Goal: Task Accomplishment & Management: Complete application form

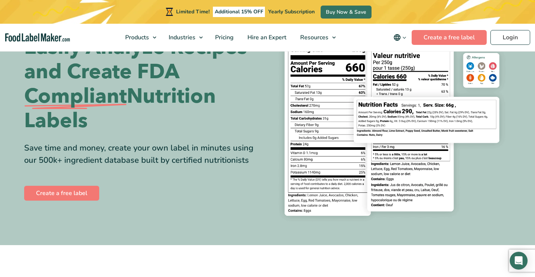
scroll to position [39, 0]
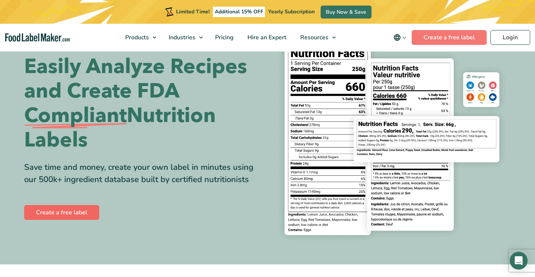
click at [66, 210] on link "Create a free label" at bounding box center [61, 212] width 75 height 15
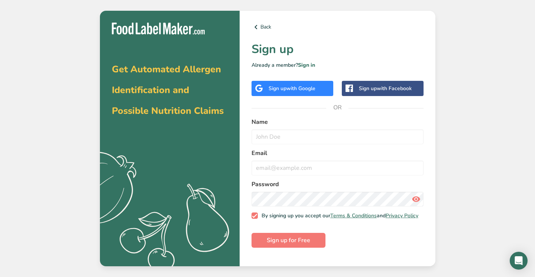
click at [297, 91] on span "with Google" at bounding box center [300, 88] width 29 height 7
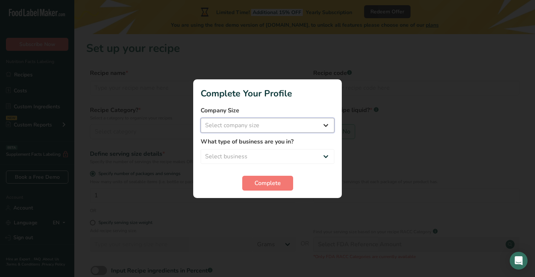
select select "1"
select select "8"
click at [266, 186] on span "Complete" at bounding box center [267, 183] width 26 height 9
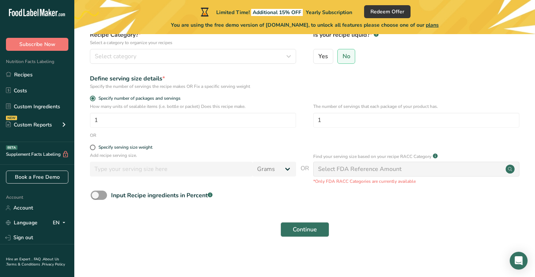
scroll to position [75, 0]
click at [126, 120] on input "1" at bounding box center [193, 120] width 206 height 15
type input "3"
click at [336, 120] on input "1" at bounding box center [416, 120] width 206 height 15
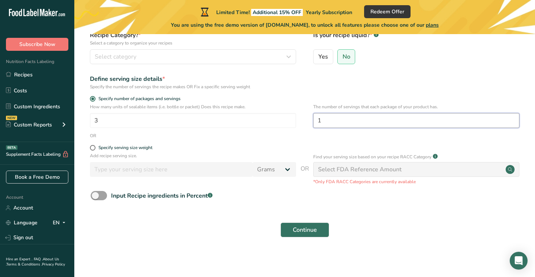
click at [336, 120] on input "1" at bounding box center [416, 120] width 206 height 15
type input "3"
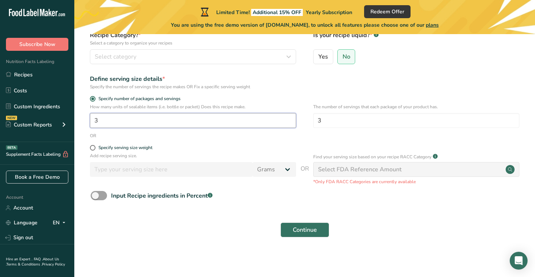
click at [109, 121] on input "3" at bounding box center [193, 120] width 206 height 15
type input "1"
click at [263, 190] on form "Recipe name * Recipe code .a-a{fill:#347362;}.b-a{fill:#fff;} Recipe Category? …" at bounding box center [304, 118] width 437 height 248
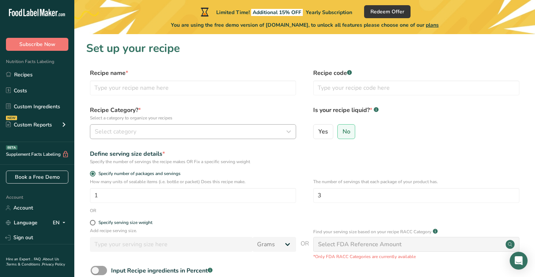
scroll to position [0, 0]
click at [141, 88] on input "text" at bounding box center [193, 88] width 206 height 15
type input "Roast Beef & Swiss Sandwhch with carmelized Onions"
click at [134, 133] on span "Select category" at bounding box center [116, 131] width 42 height 9
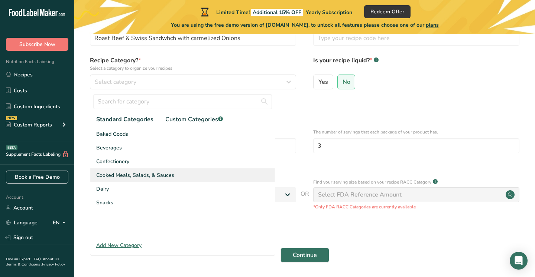
scroll to position [51, 0]
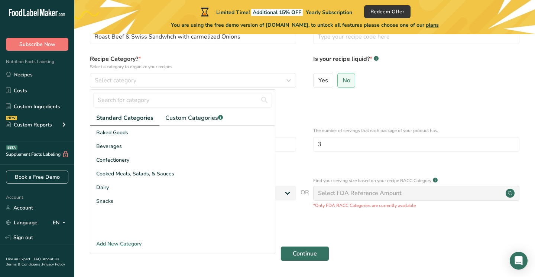
click at [118, 244] on div "Add New Category" at bounding box center [182, 244] width 184 height 8
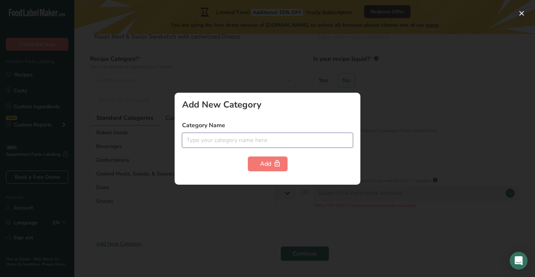
click at [209, 138] on input "text" at bounding box center [267, 140] width 171 height 15
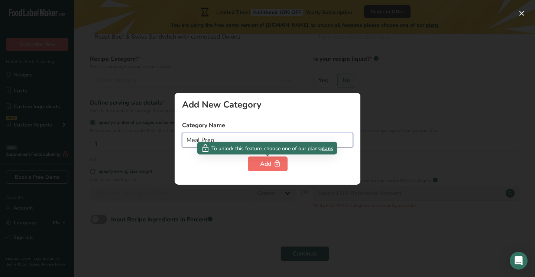
type input "Meal Prep"
click at [261, 163] on div "Add" at bounding box center [267, 164] width 15 height 9
click at [265, 165] on div "Add" at bounding box center [267, 164] width 15 height 9
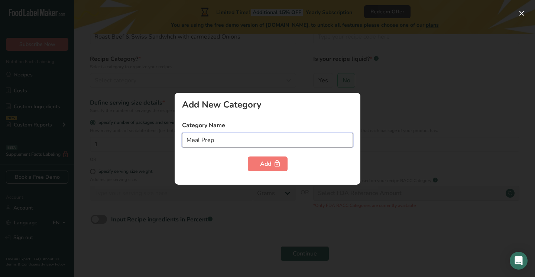
click at [241, 138] on input "Meal Prep" at bounding box center [267, 140] width 171 height 15
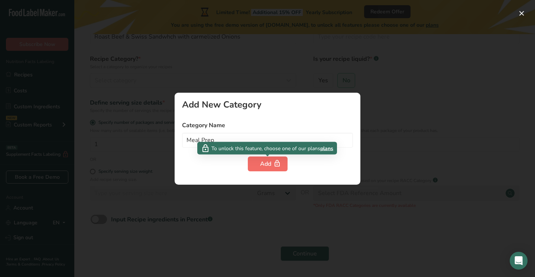
click at [271, 162] on div "Add" at bounding box center [267, 164] width 15 height 9
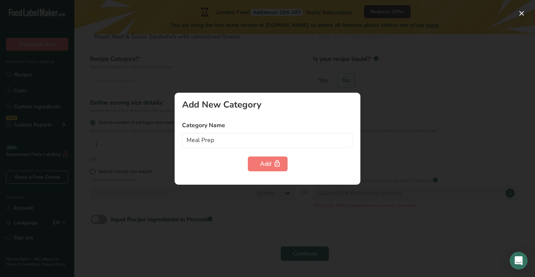
click at [390, 97] on div at bounding box center [267, 138] width 535 height 277
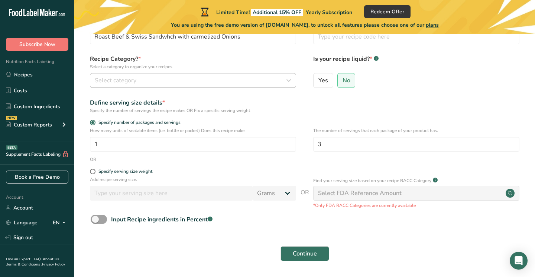
click at [173, 81] on div "Select category" at bounding box center [191, 80] width 192 height 9
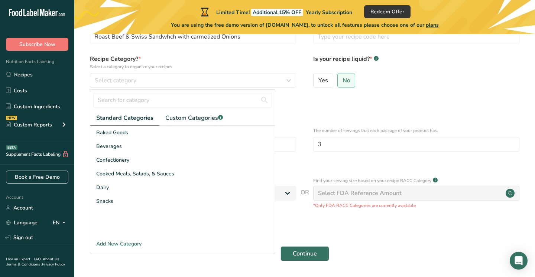
click at [117, 243] on div "Add New Category" at bounding box center [182, 244] width 184 height 8
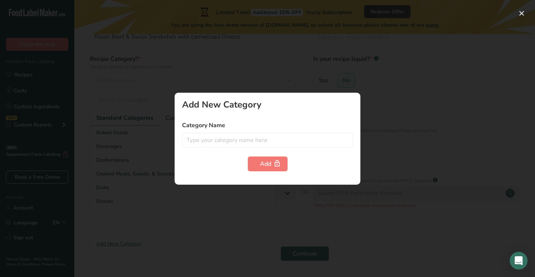
click at [290, 65] on div at bounding box center [267, 138] width 535 height 277
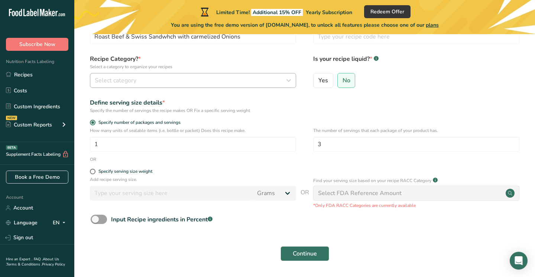
click at [280, 80] on div "Select category" at bounding box center [191, 80] width 192 height 9
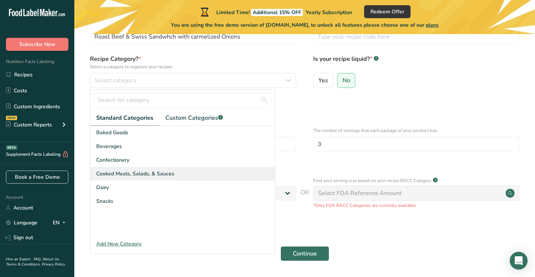
click at [240, 176] on div "Cooked Meals, Salads, & Sauces" at bounding box center [182, 174] width 184 height 14
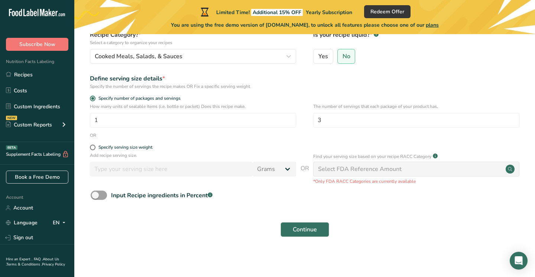
scroll to position [75, 0]
click at [343, 172] on div "Select FDA Reference Amount" at bounding box center [360, 169] width 84 height 9
click at [311, 230] on span "Continue" at bounding box center [304, 230] width 24 height 9
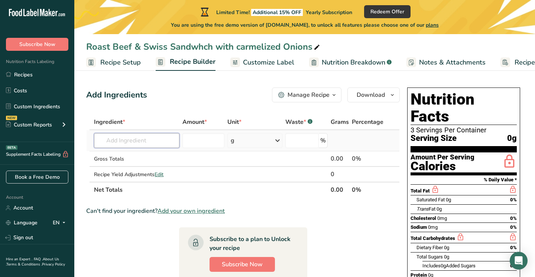
click at [135, 144] on input "text" at bounding box center [136, 140] width 85 height 15
type input "roast beef sliders"
drag, startPoint x: 132, startPoint y: 154, endPoint x: 126, endPoint y: 156, distance: 6.7
click at [126, 156] on p "7043 Roast beef, deli style, prepackaged, sliced" at bounding box center [159, 156] width 119 height 8
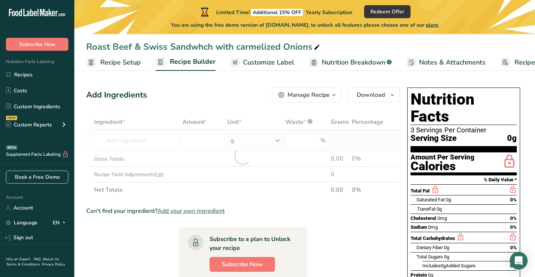
type input "Roast beef, deli style, prepackaged, sliced"
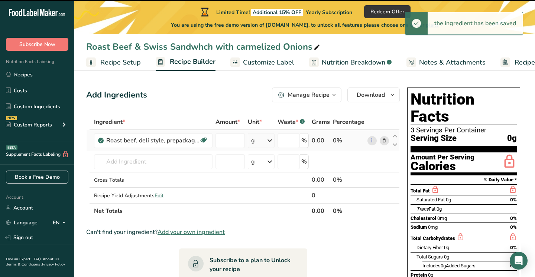
type input "0"
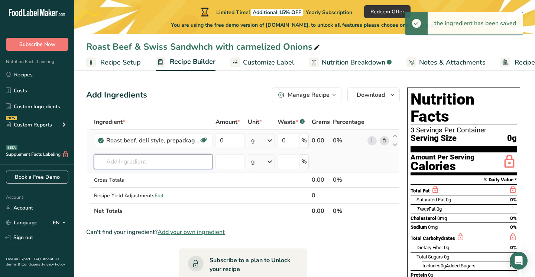
click at [175, 163] on input "text" at bounding box center [153, 161] width 118 height 15
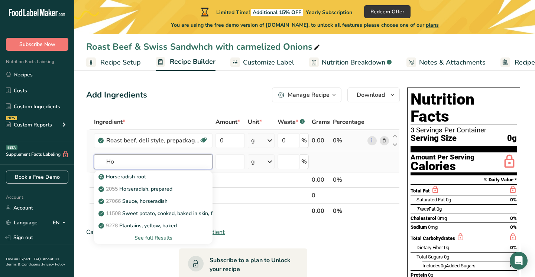
type input "H"
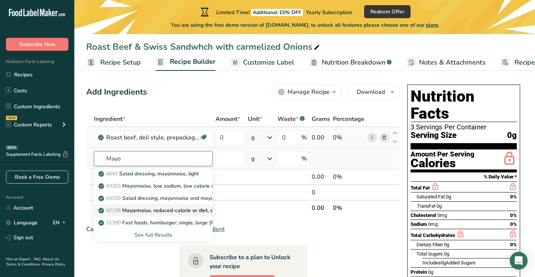
scroll to position [4, 0]
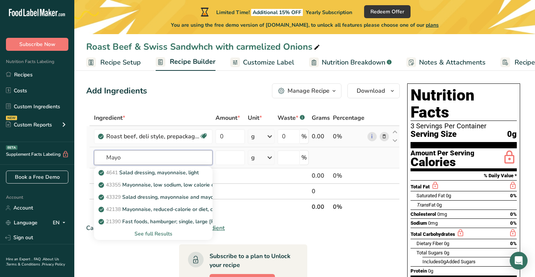
type input "Mayo"
click at [158, 234] on div "See full Results" at bounding box center [153, 234] width 107 height 8
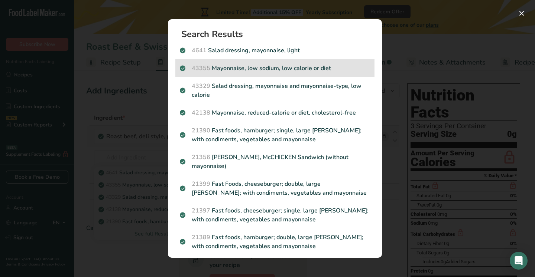
click at [278, 66] on p "43355 Mayonnaise, low sodium, low calorie or diet" at bounding box center [275, 68] width 190 height 9
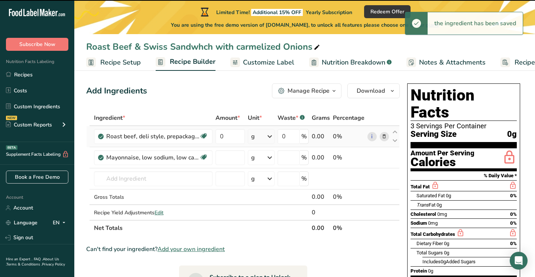
type input "0"
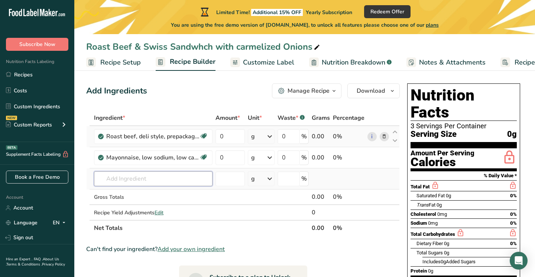
click at [131, 178] on input "text" at bounding box center [153, 178] width 118 height 15
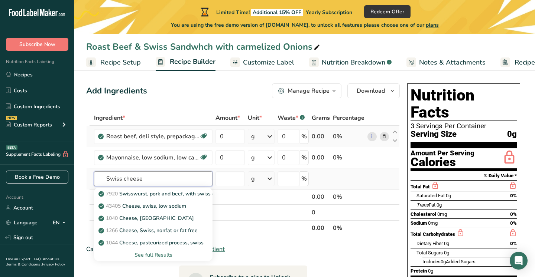
type input "Swiss cheese"
click at [150, 256] on div "See full Results" at bounding box center [153, 255] width 107 height 8
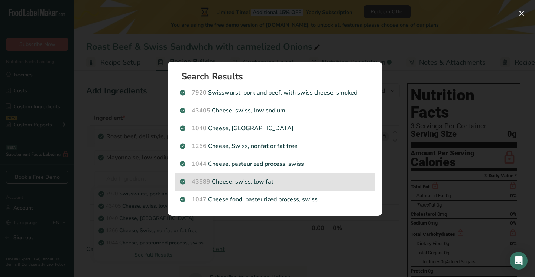
click at [226, 183] on p "43589 Cheese, swiss, low fat" at bounding box center [275, 181] width 190 height 9
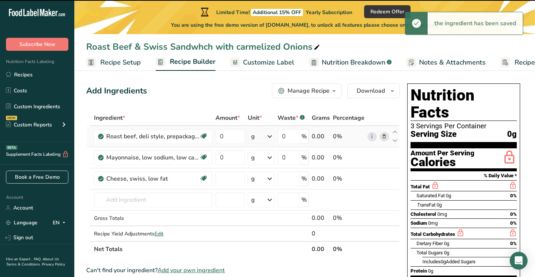
type input "0"
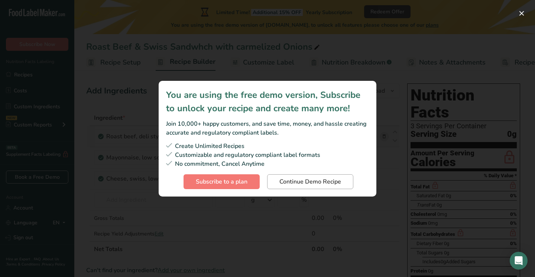
click at [284, 183] on span "Continue Demo Recipe" at bounding box center [310, 181] width 62 height 9
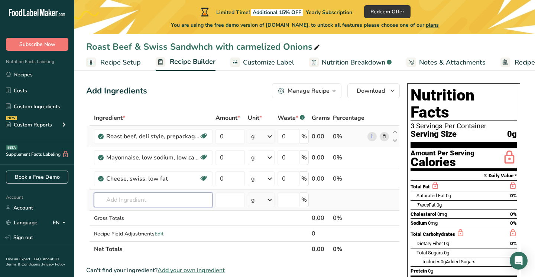
click at [147, 200] on input "text" at bounding box center [153, 200] width 118 height 15
type input "c"
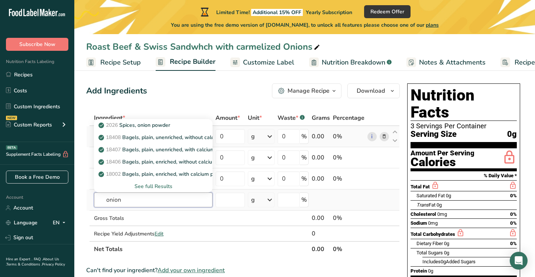
type input "onion"
click at [149, 188] on div "See full Results" at bounding box center [153, 187] width 107 height 8
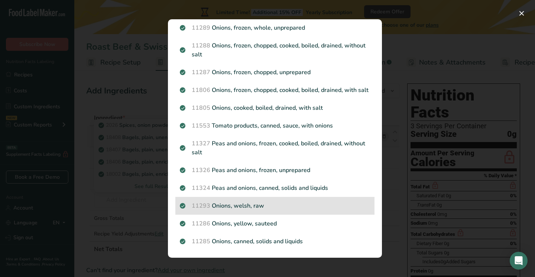
scroll to position [833, 0]
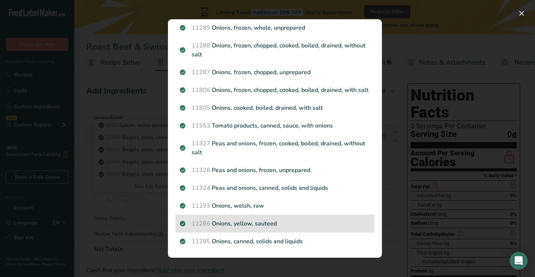
click at [258, 224] on p "11286 Onions, yellow, sauteed" at bounding box center [275, 223] width 190 height 9
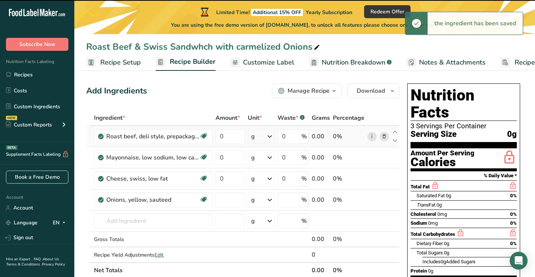
type input "0"
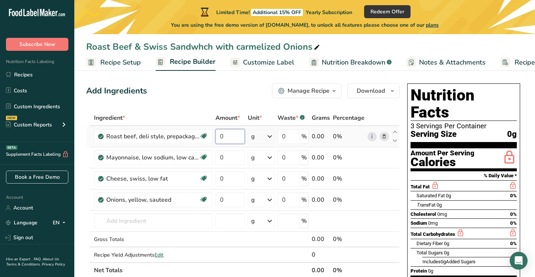
click at [228, 137] on input "0" at bounding box center [229, 136] width 29 height 15
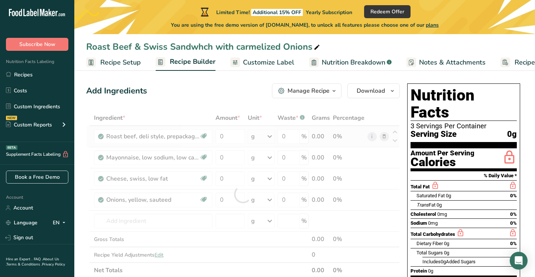
click at [271, 136] on div "Ingredient * Amount * Unit * Waste * .a-a{fill:#347362;}.b-a{fill:#fff;} Grams …" at bounding box center [242, 194] width 313 height 168
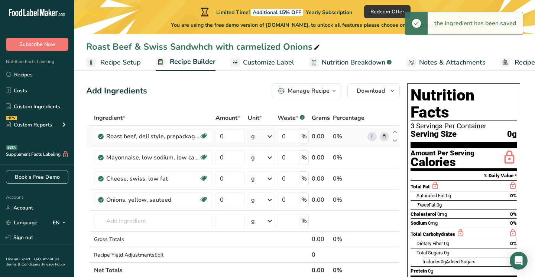
click at [269, 137] on icon at bounding box center [269, 136] width 9 height 13
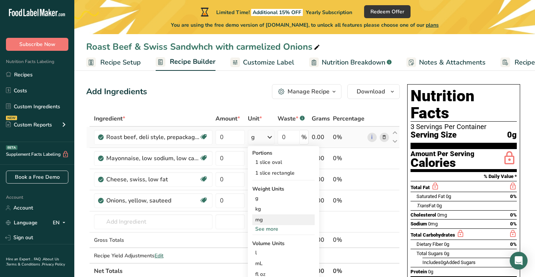
scroll to position [0, 0]
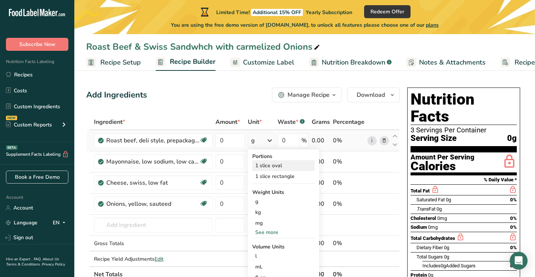
click at [271, 167] on div "1 slice oval" at bounding box center [283, 165] width 62 height 11
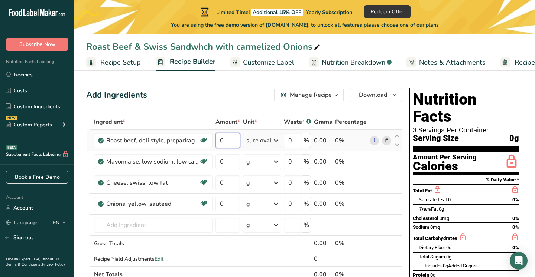
click at [228, 139] on input "0" at bounding box center [227, 140] width 24 height 15
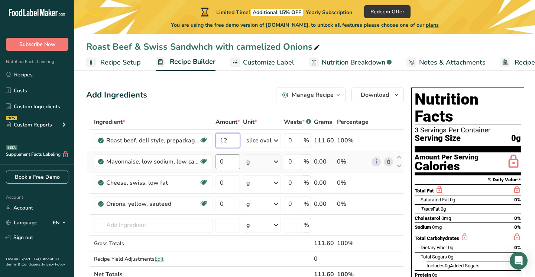
type input "12"
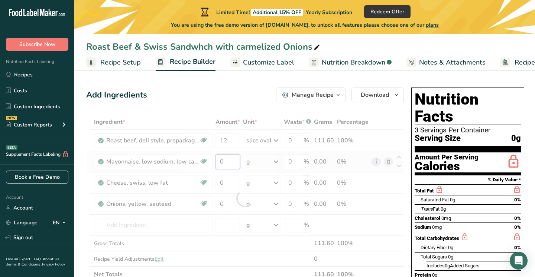
click at [228, 159] on div "Ingredient * Amount * Unit * Waste * .a-a{fill:#347362;}.b-a{fill:#fff;} Grams …" at bounding box center [244, 198] width 317 height 168
click at [228, 159] on div at bounding box center [244, 198] width 317 height 168
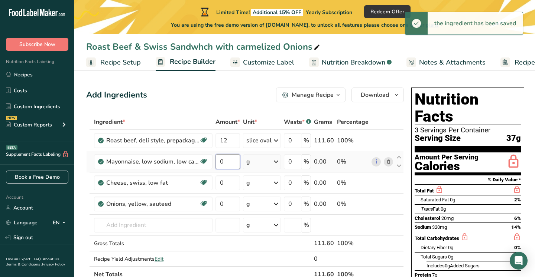
click at [227, 161] on input "0" at bounding box center [227, 161] width 24 height 15
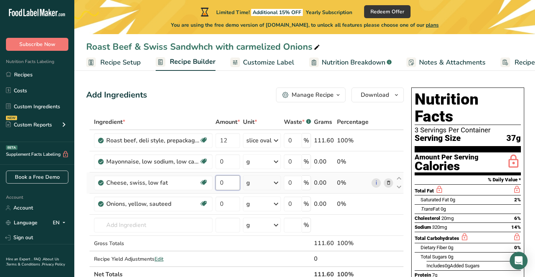
click at [226, 183] on div "Ingredient * Amount * Unit * Waste * .a-a{fill:#347362;}.b-a{fill:#fff;} Grams …" at bounding box center [244, 198] width 317 height 168
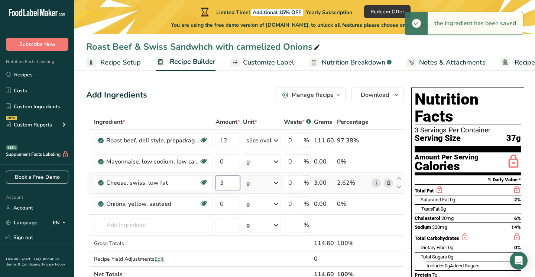
type input "3"
click at [273, 184] on div "Ingredient * Amount * Unit * Waste * .a-a{fill:#347362;}.b-a{fill:#fff;} Grams …" at bounding box center [244, 198] width 317 height 168
click at [277, 184] on icon at bounding box center [275, 182] width 9 height 13
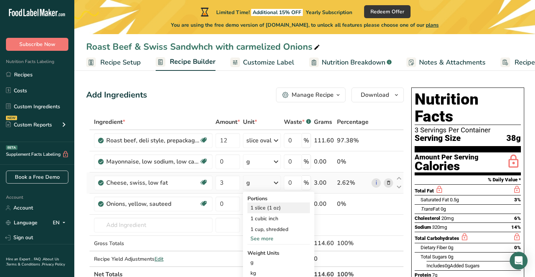
click at [265, 209] on div "1 slice (1 oz)" at bounding box center [278, 208] width 62 height 11
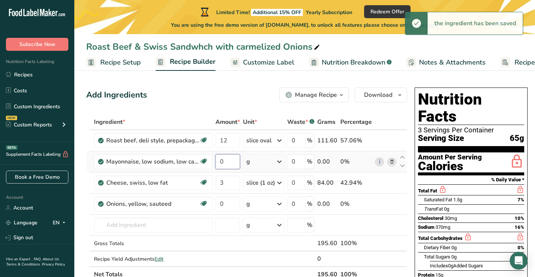
click at [226, 160] on input "0" at bounding box center [227, 161] width 24 height 15
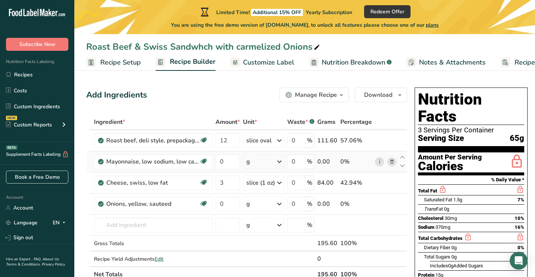
click at [279, 163] on div "Ingredient * Amount * Unit * Waste * .a-a{fill:#347362;}.b-a{fill:#fff;} Grams …" at bounding box center [246, 198] width 321 height 168
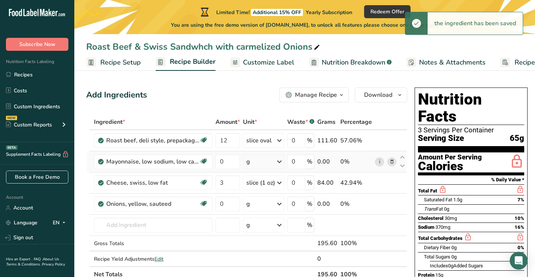
click at [279, 163] on icon at bounding box center [279, 161] width 9 height 13
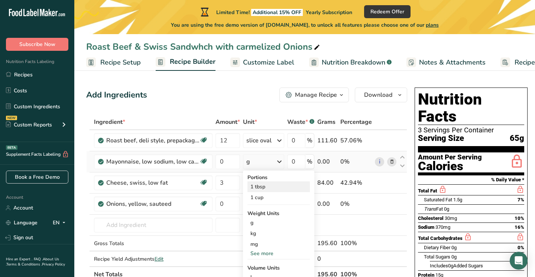
click at [271, 187] on div "1 tbsp" at bounding box center [278, 187] width 62 height 11
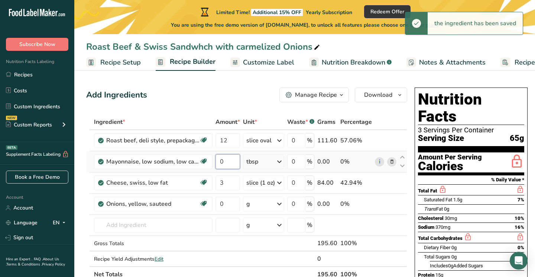
click at [225, 161] on input "0" at bounding box center [227, 161] width 24 height 15
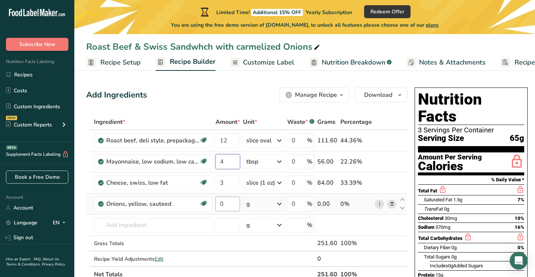
type input "4"
click at [227, 205] on div "Ingredient * Amount * Unit * Waste * .a-a{fill:#347362;}.b-a{fill:#fff;} Grams …" at bounding box center [246, 198] width 321 height 168
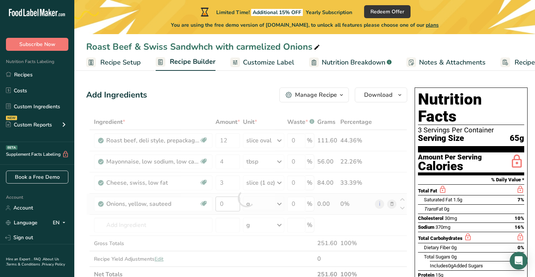
click at [227, 205] on div at bounding box center [246, 198] width 321 height 168
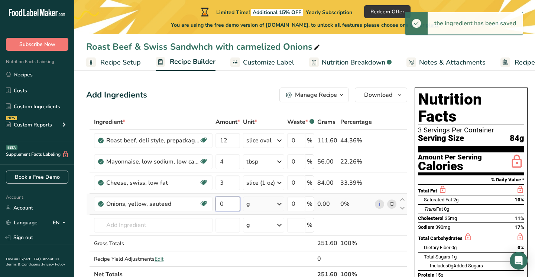
click at [225, 204] on input "0" at bounding box center [227, 204] width 24 height 15
click at [279, 202] on div "Ingredient * Amount * Unit * Waste * .a-a{fill:#347362;}.b-a{fill:#fff;} Grams …" at bounding box center [246, 198] width 321 height 168
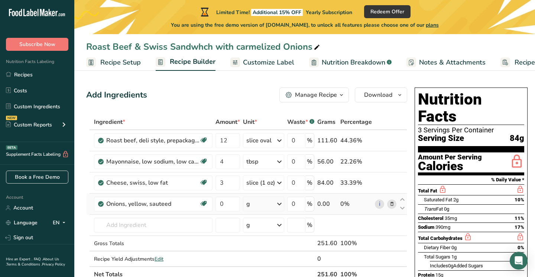
click at [281, 205] on icon at bounding box center [279, 203] width 9 height 13
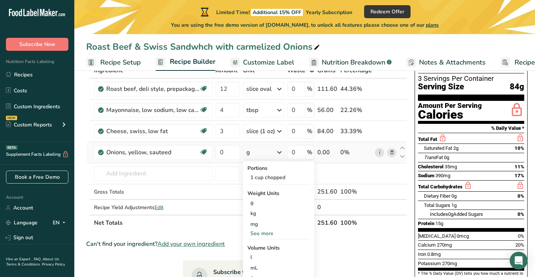
scroll to position [50, 0]
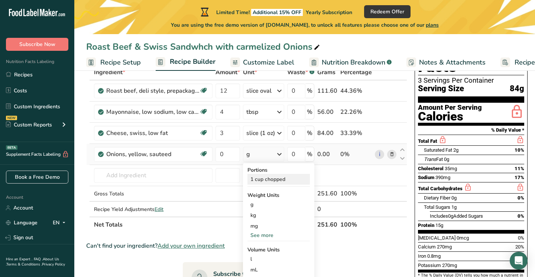
click at [272, 181] on div "1 cup chopped" at bounding box center [278, 179] width 62 height 11
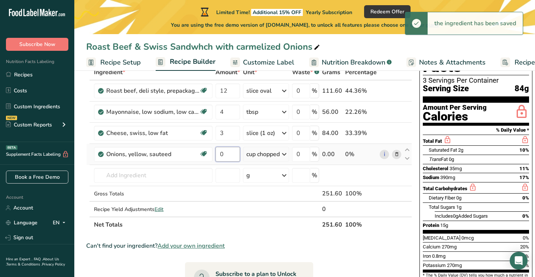
click at [229, 156] on input "0" at bounding box center [227, 154] width 24 height 15
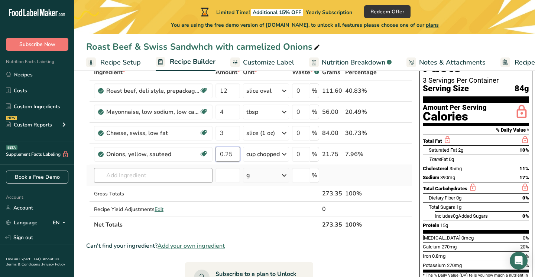
type input "0.25"
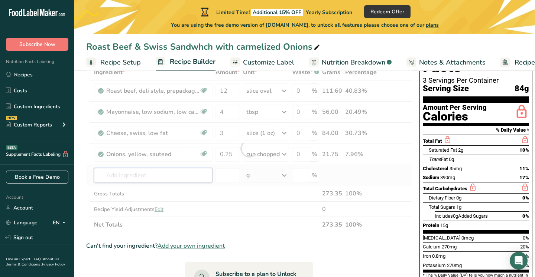
click at [182, 177] on div "Ingredient * Amount * Unit * Waste * .a-a{fill:#347362;}.b-a{fill:#fff;} Grams …" at bounding box center [249, 149] width 326 height 168
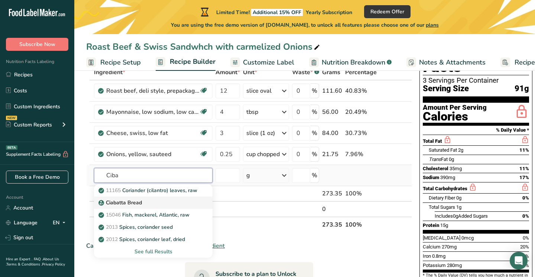
type input "Ciba"
click at [137, 203] on p "Ciabatta Bread" at bounding box center [121, 203] width 42 height 8
type input "Ciabatta Bread"
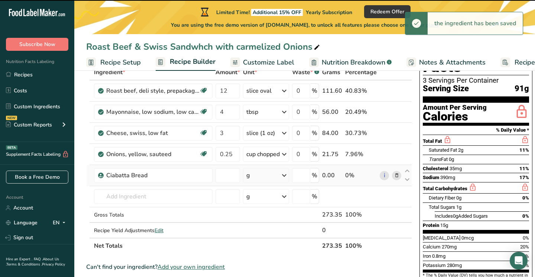
type input "0"
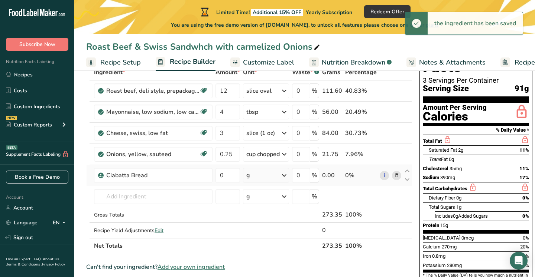
click at [257, 178] on div "g" at bounding box center [266, 175] width 46 height 15
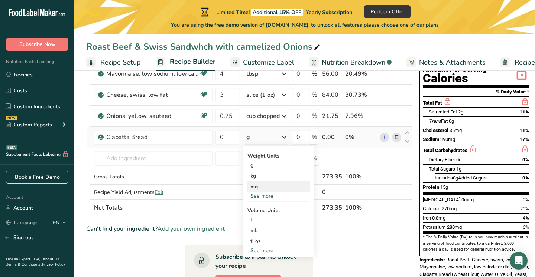
scroll to position [91, 0]
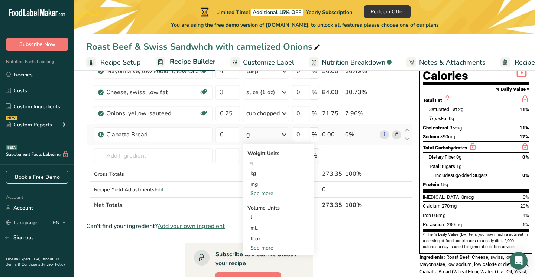
click at [266, 248] on div "See more" at bounding box center [278, 248] width 62 height 8
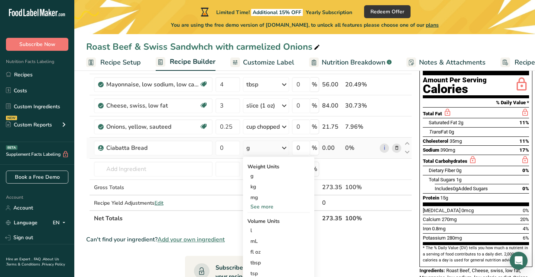
scroll to position [76, 0]
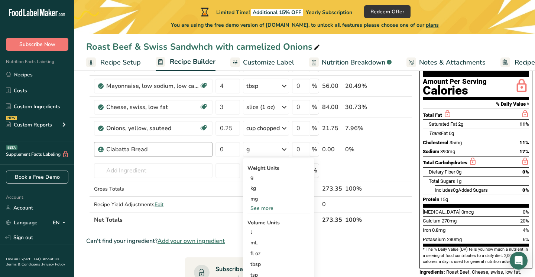
click at [200, 148] on div "Ciabatta Bread" at bounding box center [157, 149] width 102 height 9
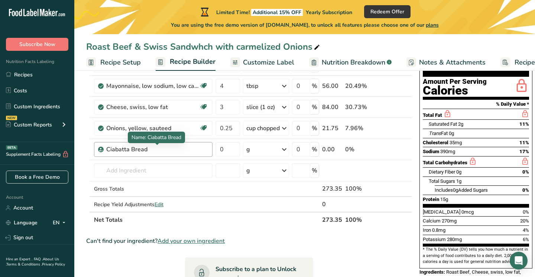
click at [162, 149] on div "Ciabatta Bread" at bounding box center [152, 149] width 93 height 9
click at [152, 151] on div "Ciabatta Bread" at bounding box center [152, 149] width 93 height 9
click at [139, 149] on div "Ciabatta Bread" at bounding box center [152, 149] width 93 height 9
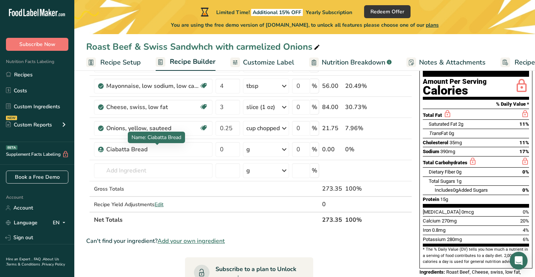
click at [154, 141] on span "Name: Ciabatta Bread" at bounding box center [156, 137] width 50 height 7
click at [159, 154] on div "Ciabatta Bread" at bounding box center [153, 149] width 118 height 15
click at [158, 153] on div "Ciabatta Bread" at bounding box center [152, 149] width 93 height 9
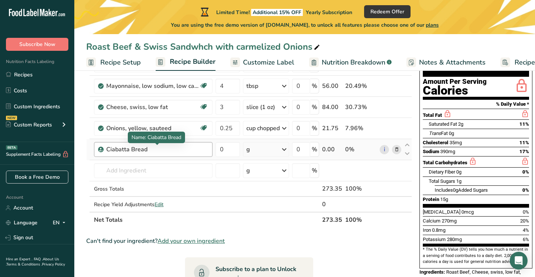
click at [182, 149] on div "Ciabatta Bread" at bounding box center [152, 149] width 93 height 9
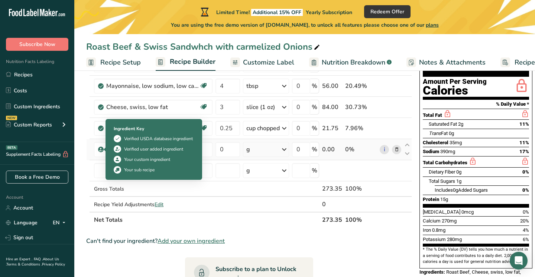
click at [100, 150] on icon at bounding box center [101, 149] width 4 height 7
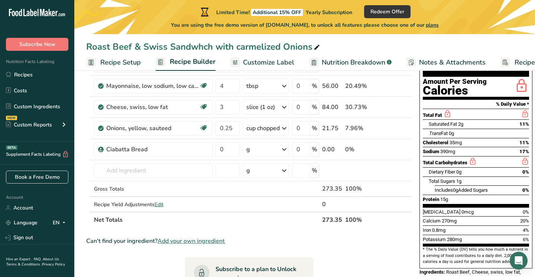
click at [316, 47] on icon at bounding box center [316, 47] width 7 height 10
click at [163, 149] on div "Ciabatta Bread" at bounding box center [152, 149] width 93 height 9
click at [147, 148] on div "Ciabatta Bread" at bounding box center [152, 149] width 93 height 9
click at [184, 242] on span "Add your own ingredient" at bounding box center [190, 241] width 67 height 9
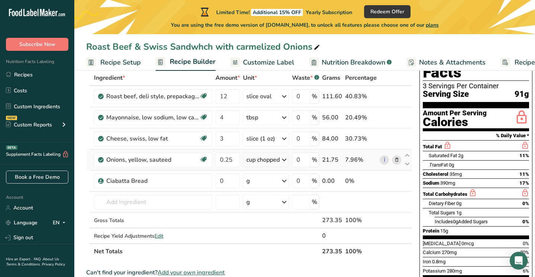
scroll to position [49, 0]
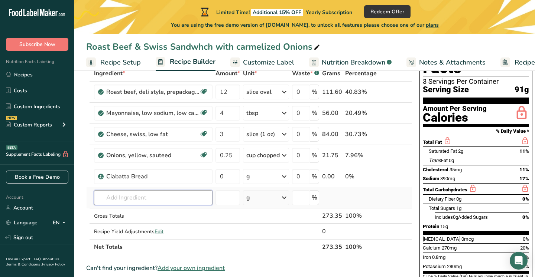
click at [157, 201] on input "text" at bounding box center [153, 197] width 118 height 15
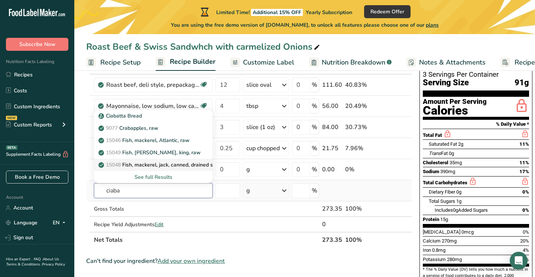
scroll to position [56, 0]
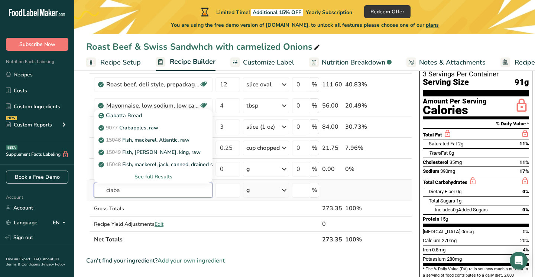
type input "ciaba"
click at [162, 174] on div "See full Results" at bounding box center [153, 177] width 107 height 8
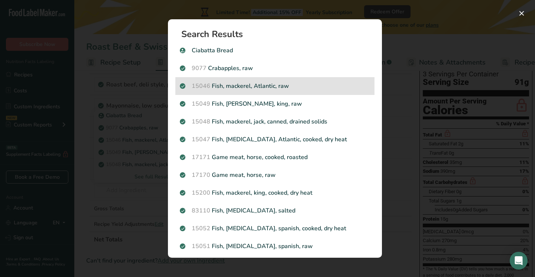
scroll to position [0, 0]
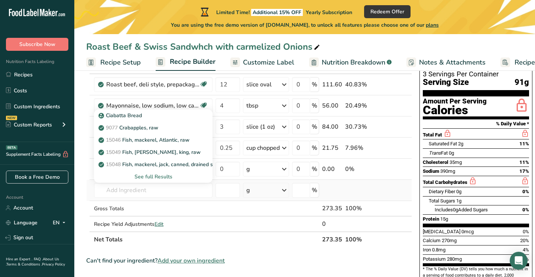
click at [88, 190] on td at bounding box center [87, 190] width 3 height 21
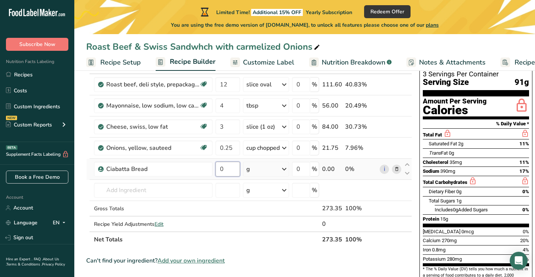
click at [226, 171] on input "0" at bounding box center [227, 169] width 24 height 15
type input "12"
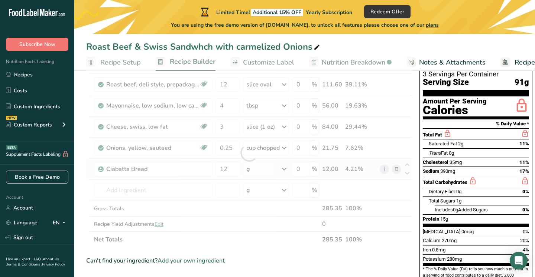
click at [284, 169] on div "Ingredient * Amount * Unit * Waste * .a-a{fill:#347362;}.b-a{fill:#fff;} Grams …" at bounding box center [249, 152] width 326 height 189
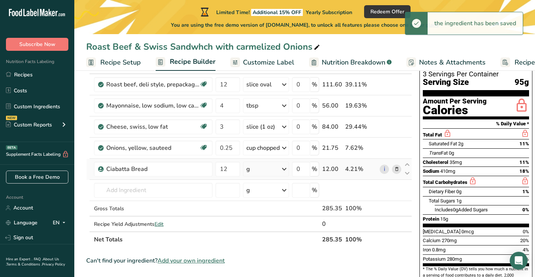
click at [284, 169] on icon at bounding box center [283, 169] width 9 height 13
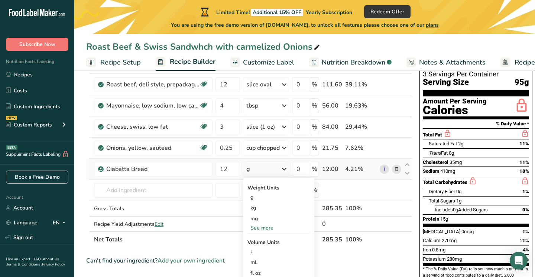
click at [276, 229] on div "See more" at bounding box center [278, 228] width 62 height 8
click at [264, 251] on div "oz" at bounding box center [278, 251] width 62 height 11
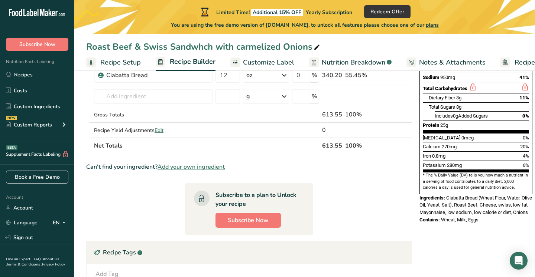
scroll to position [151, 0]
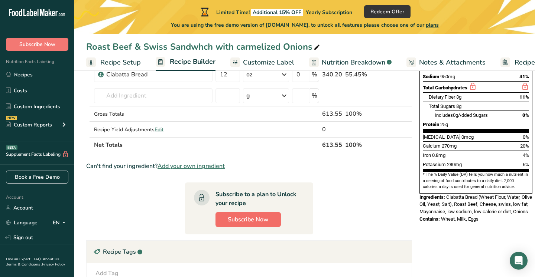
click at [244, 222] on span "Subscribe Now" at bounding box center [248, 219] width 41 height 9
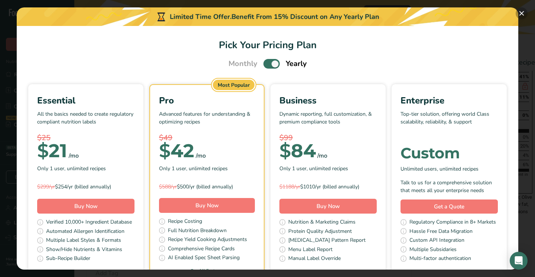
click at [523, 14] on button "Pick Your Pricing Plan Modal" at bounding box center [521, 13] width 12 height 12
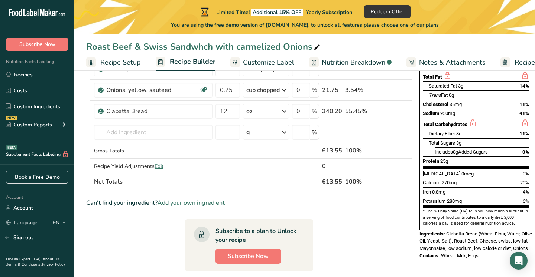
scroll to position [114, 0]
click at [37, 46] on span "Subscribe Now" at bounding box center [37, 44] width 36 height 8
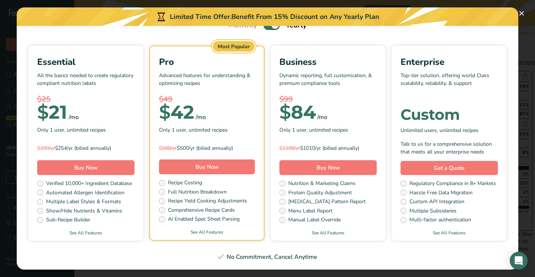
scroll to position [38, 0]
click at [88, 233] on link "See All Features" at bounding box center [85, 233] width 115 height 7
click at [87, 166] on span "Buy Now" at bounding box center [85, 167] width 23 height 7
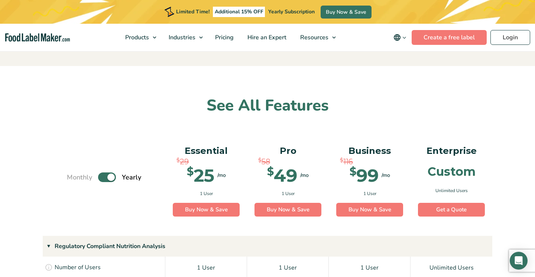
scroll to position [431, 0]
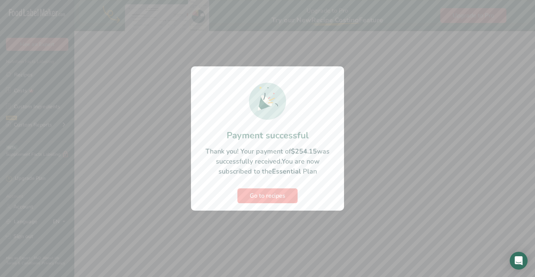
click at [273, 200] on span "Go to recipes" at bounding box center [267, 196] width 36 height 9
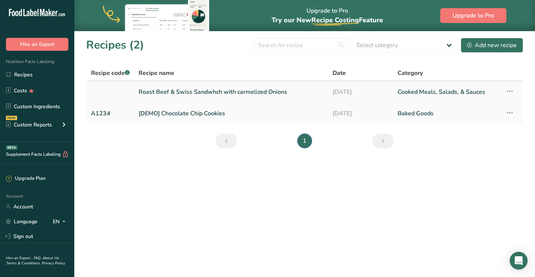
click at [203, 94] on link "Roast Beef & Swiss Sandwhch with carmelized Onions" at bounding box center [230, 92] width 185 height 16
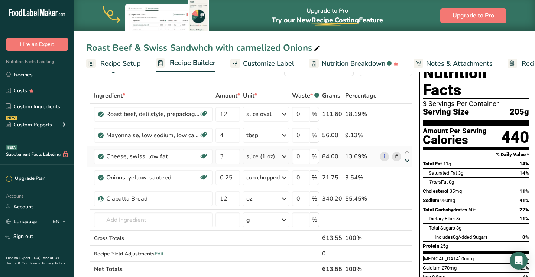
scroll to position [23, 0]
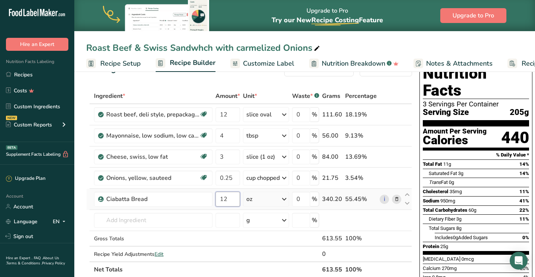
click at [228, 200] on input "12" at bounding box center [227, 199] width 24 height 15
type input "10"
click at [197, 195] on div "Ingredient * Amount * Unit * Waste * .a-a{fill:#347362;}.b-a{fill:#fff;} Grams …" at bounding box center [249, 182] width 326 height 189
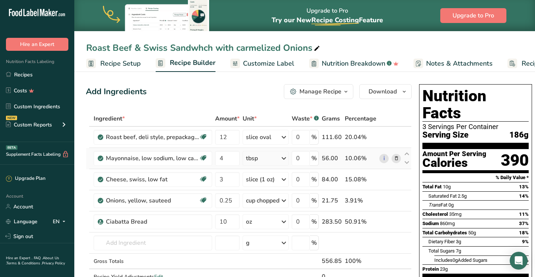
scroll to position [0, 0]
click at [254, 62] on span "Customize Label" at bounding box center [268, 64] width 51 height 10
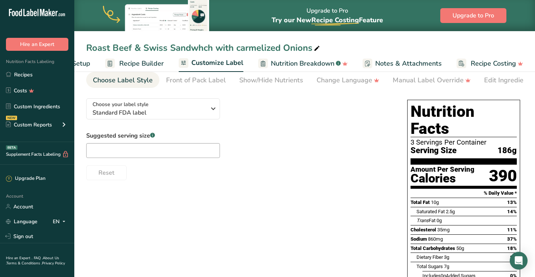
scroll to position [31, 0]
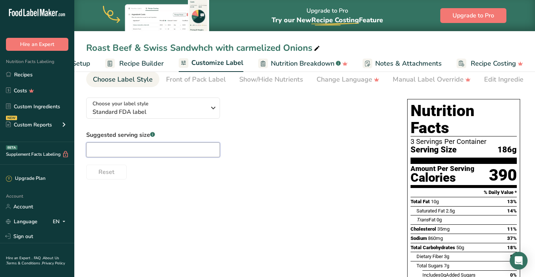
click at [147, 151] on input "text" at bounding box center [153, 150] width 134 height 15
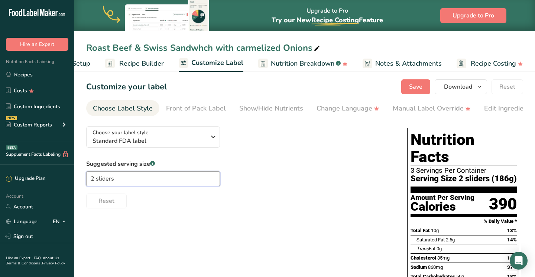
scroll to position [1, 0]
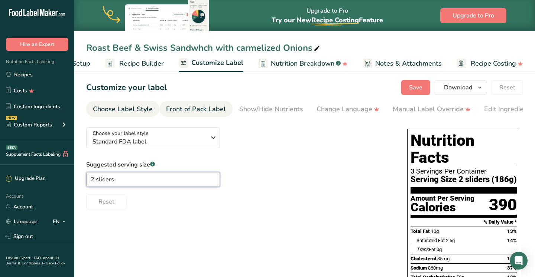
type input "2 sliders"
click at [210, 108] on div "Front of Pack Label" at bounding box center [196, 109] width 60 height 10
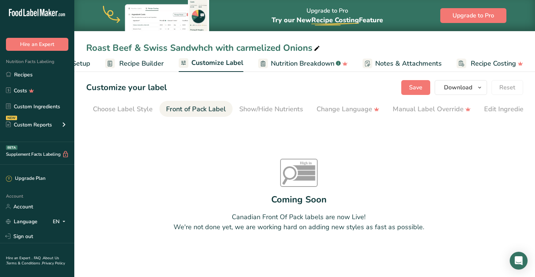
scroll to position [0, 72]
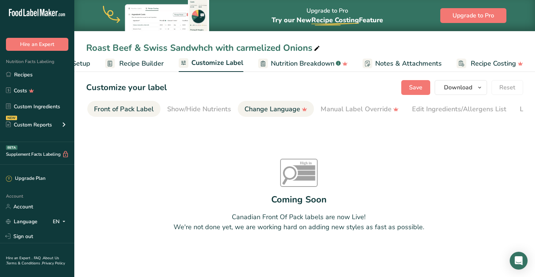
click at [251, 109] on div "Change Language" at bounding box center [275, 109] width 63 height 10
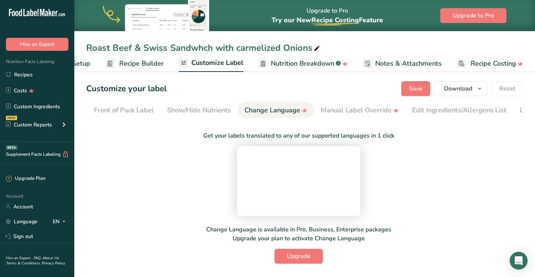
scroll to position [0, 121]
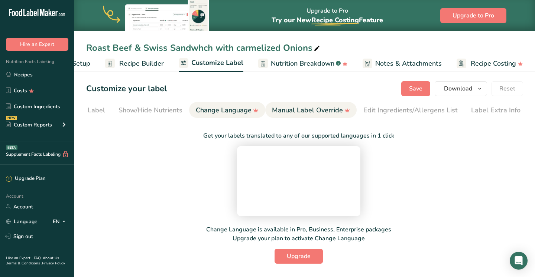
click at [301, 111] on div "Manual Label Override" at bounding box center [311, 110] width 78 height 10
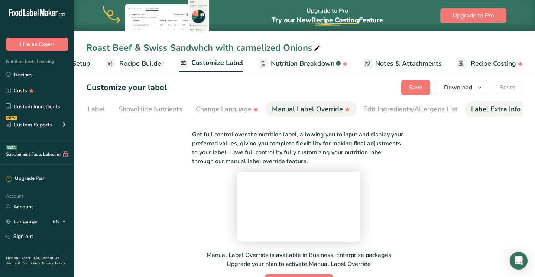
click at [477, 109] on div "Label Extra Info" at bounding box center [495, 109] width 49 height 10
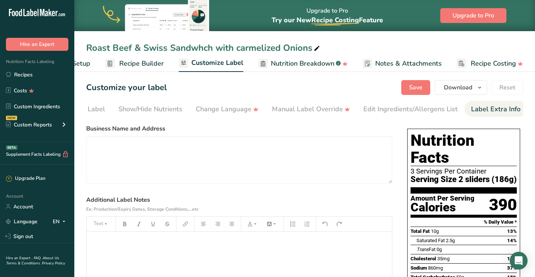
click at [84, 109] on section "Customize your label Save Download Choose what to show on your downloaded label…" at bounding box center [304, 249] width 460 height 363
click at [97, 108] on div "Front of Pack Label" at bounding box center [75, 109] width 60 height 10
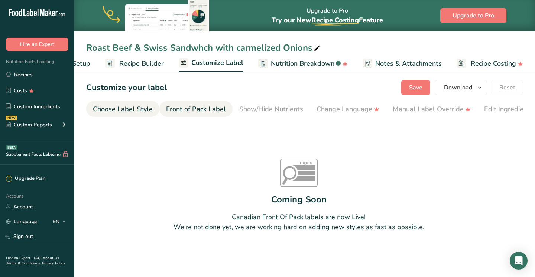
scroll to position [0, 0]
click at [133, 108] on div "Choose Label Style" at bounding box center [123, 109] width 60 height 10
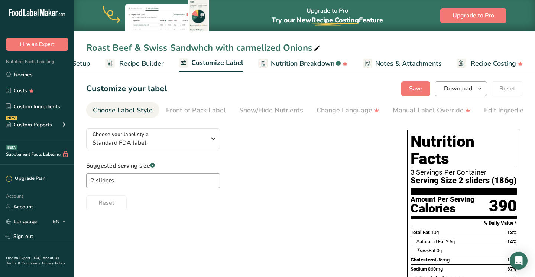
click at [458, 91] on span "Download" at bounding box center [458, 88] width 28 height 9
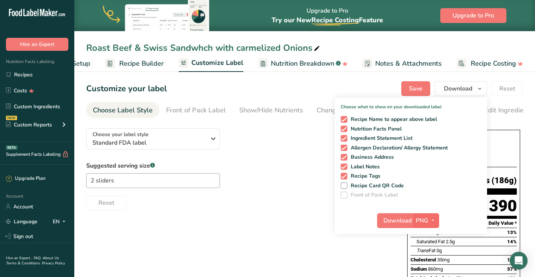
click at [431, 219] on icon "button" at bounding box center [432, 220] width 6 height 9
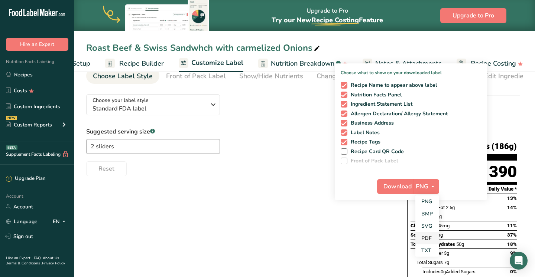
scroll to position [35, 0]
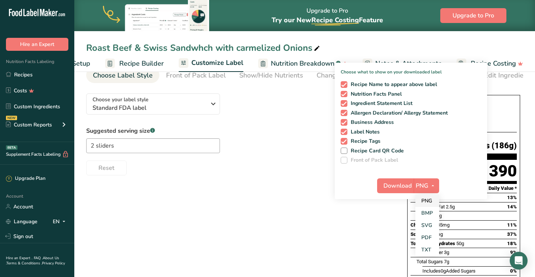
click at [427, 199] on link "PNG" at bounding box center [427, 201] width 24 height 12
click at [350, 186] on div "Download PNG PNG BMP SVG PDF TXT" at bounding box center [410, 188] width 152 height 24
click at [344, 150] on span at bounding box center [343, 151] width 7 height 7
click at [344, 150] on input "Recipe Card QR Code" at bounding box center [342, 150] width 5 height 5
click at [344, 151] on span at bounding box center [343, 151] width 7 height 7
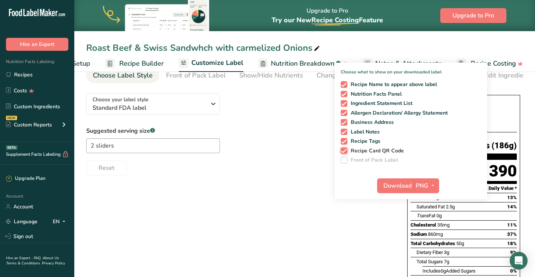
click at [344, 151] on input "Recipe Card QR Code" at bounding box center [342, 150] width 5 height 5
checkbox input "false"
click at [405, 185] on span "Download" at bounding box center [397, 186] width 28 height 9
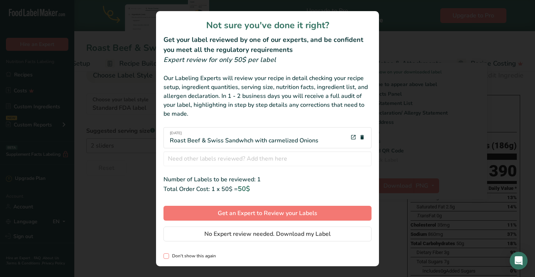
click at [171, 256] on span "Don't show this again" at bounding box center [192, 257] width 47 height 6
click at [168, 256] on input "Don't show this again" at bounding box center [165, 256] width 5 height 5
checkbox input "true"
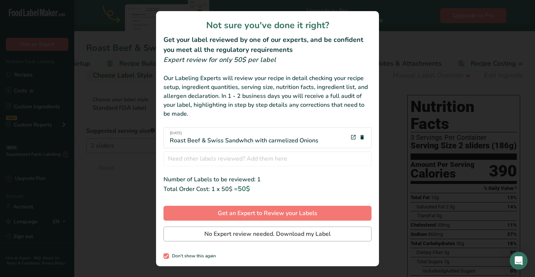
click at [278, 237] on span "No Expert review needed. Download my Label" at bounding box center [267, 234] width 126 height 9
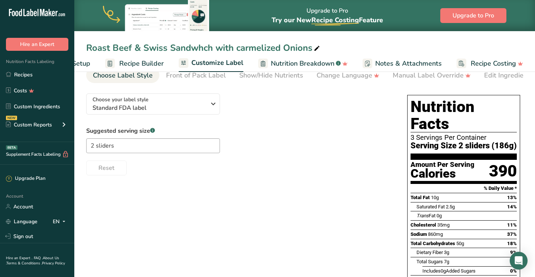
scroll to position [35, 0]
click at [527, 7] on div "Upgrade to Pro Try our New Recipe Costing .a-29{fill:none;stroke-linecap:round;…" at bounding box center [304, 15] width 460 height 31
